Goal: Task Accomplishment & Management: Manage account settings

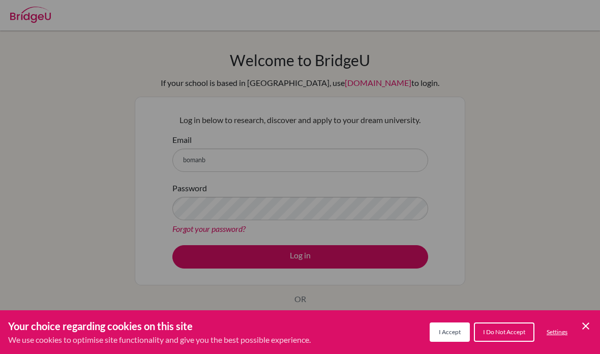
scroll to position [105, 0]
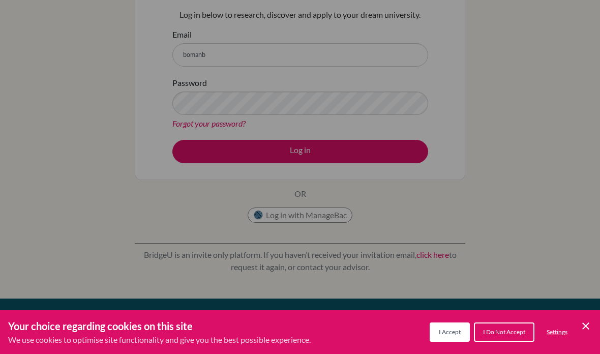
click at [449, 327] on button "I Accept" at bounding box center [450, 332] width 40 height 19
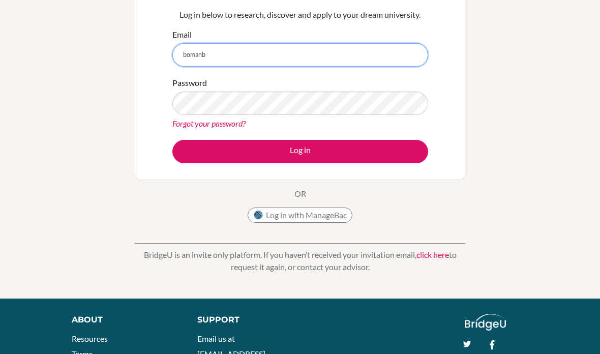
click at [367, 53] on input "bomanb" at bounding box center [300, 54] width 256 height 23
type input "[EMAIL_ADDRESS][DOMAIN_NAME]"
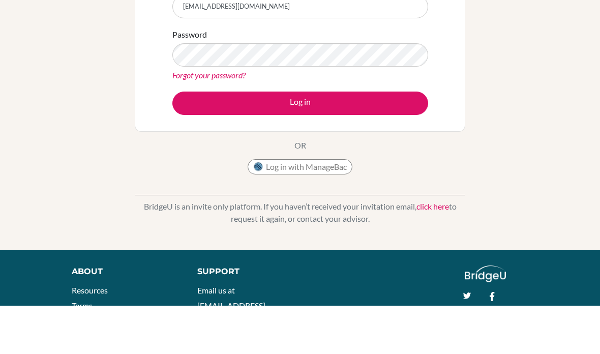
click at [189, 140] on button "Log in" at bounding box center [300, 151] width 256 height 23
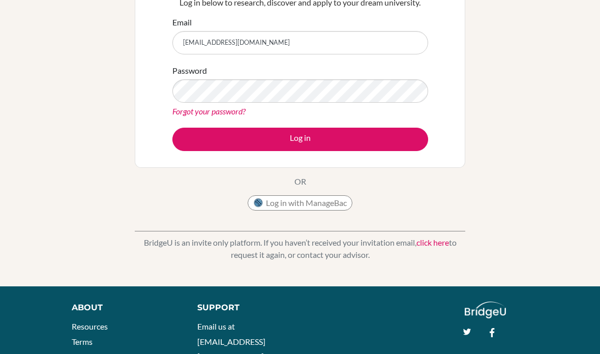
scroll to position [146, 0]
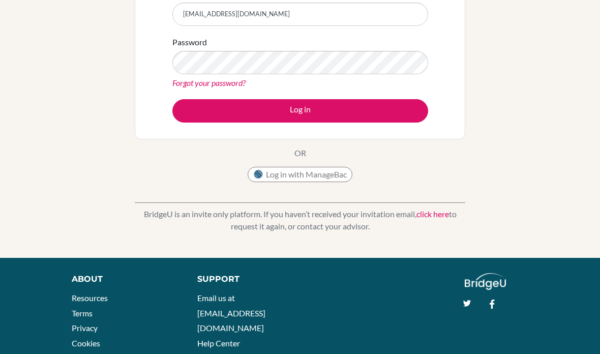
click at [332, 176] on button "Log in with ManageBac" at bounding box center [300, 174] width 105 height 15
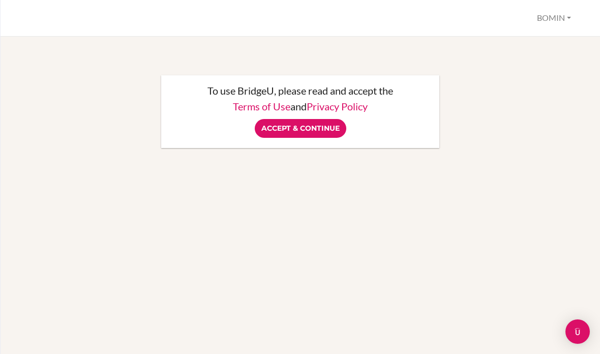
click at [272, 129] on input "Accept & Continue" at bounding box center [301, 128] width 92 height 19
